Goal: Information Seeking & Learning: Learn about a topic

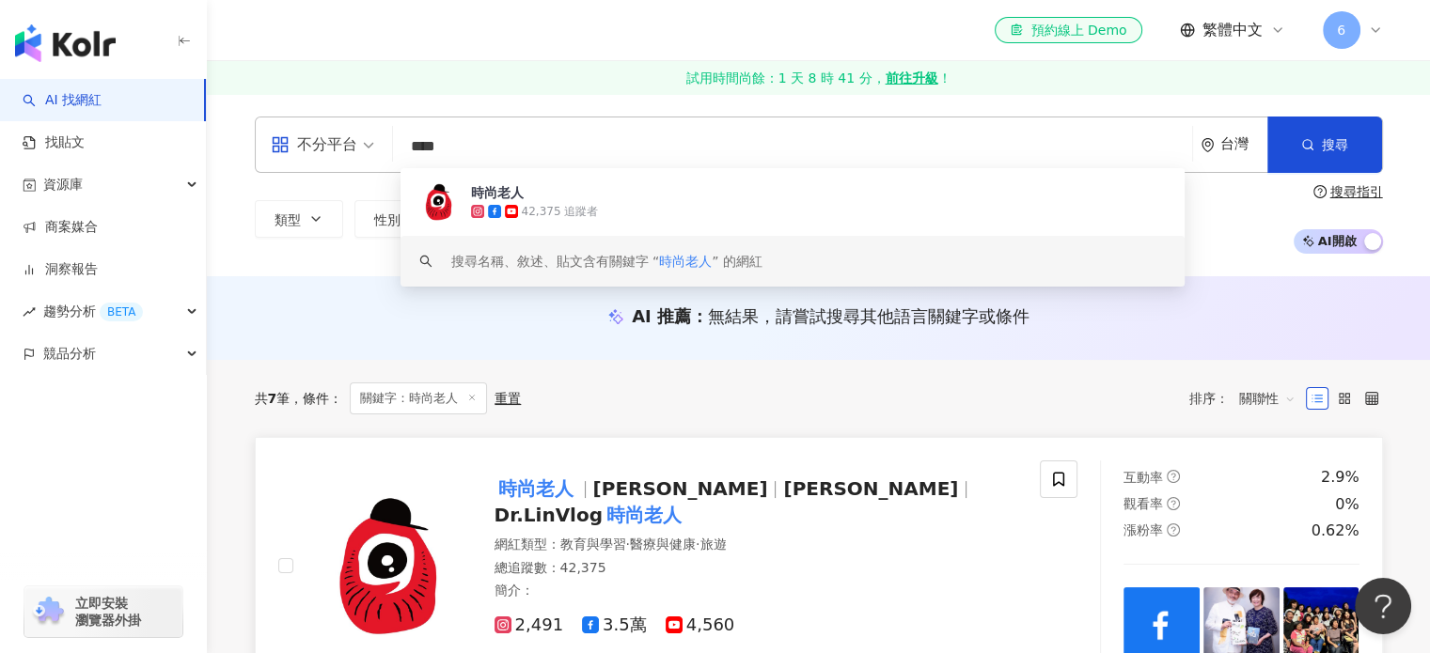
click at [582, 499] on span "時尚老人" at bounding box center [543, 489] width 99 height 23
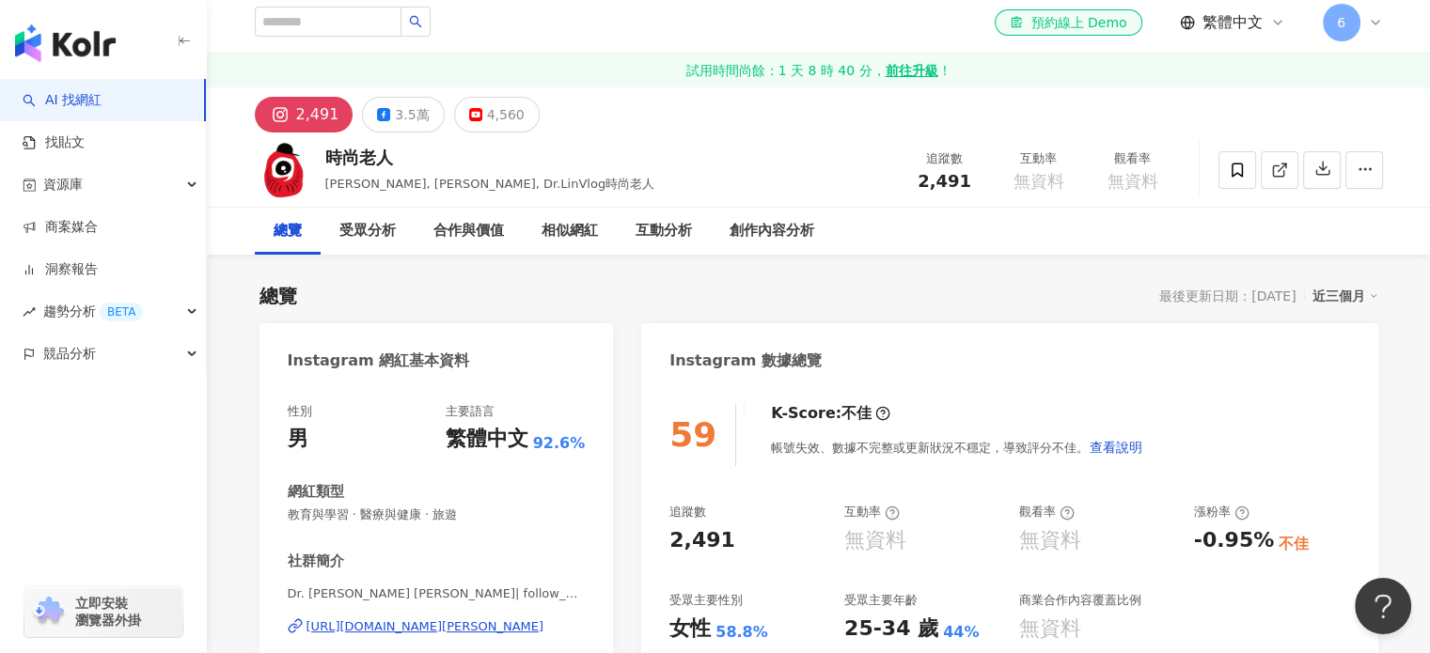
scroll to position [8, 0]
click at [402, 112] on div "3.5萬" at bounding box center [412, 115] width 34 height 26
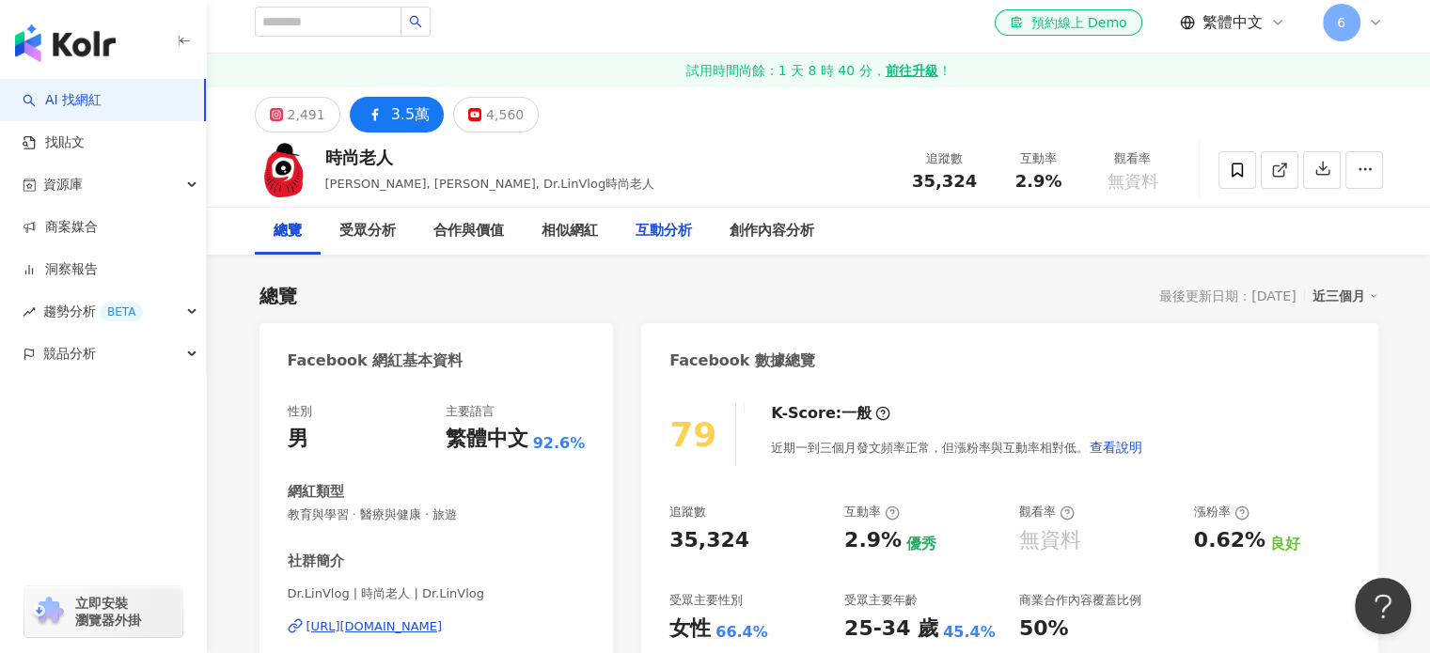
click at [673, 240] on div "互動分析" at bounding box center [663, 231] width 56 height 23
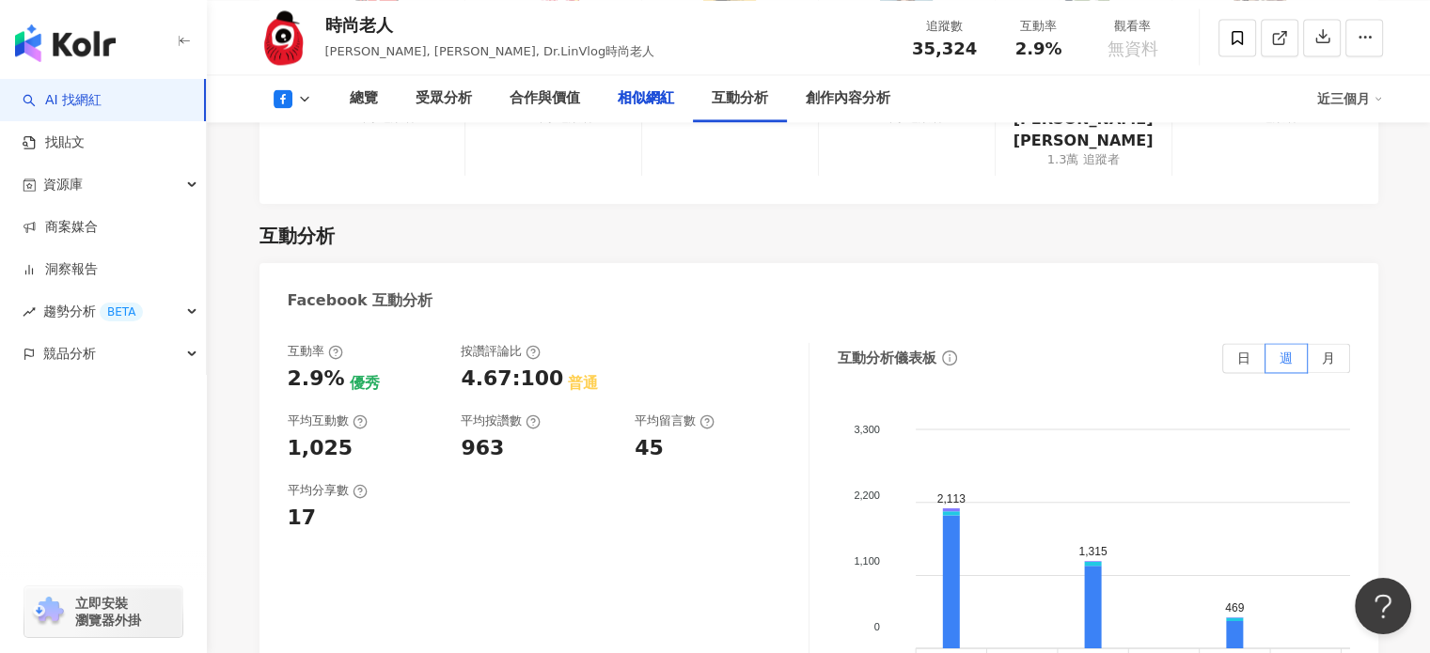
scroll to position [2860, 0]
